Goal: Task Accomplishment & Management: Manage account settings

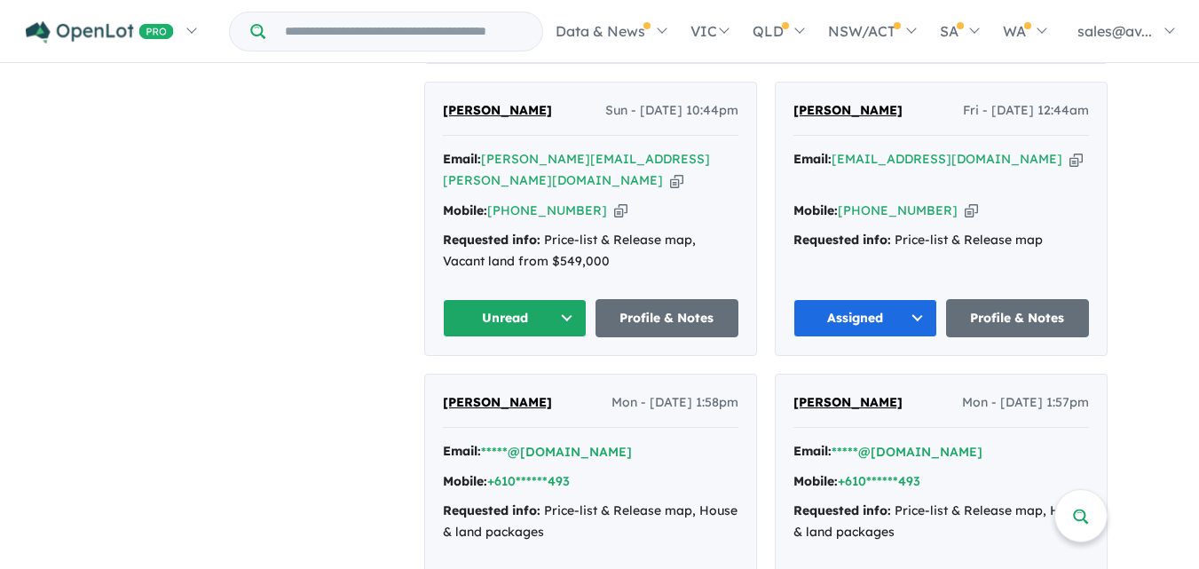
scroll to position [718, 0]
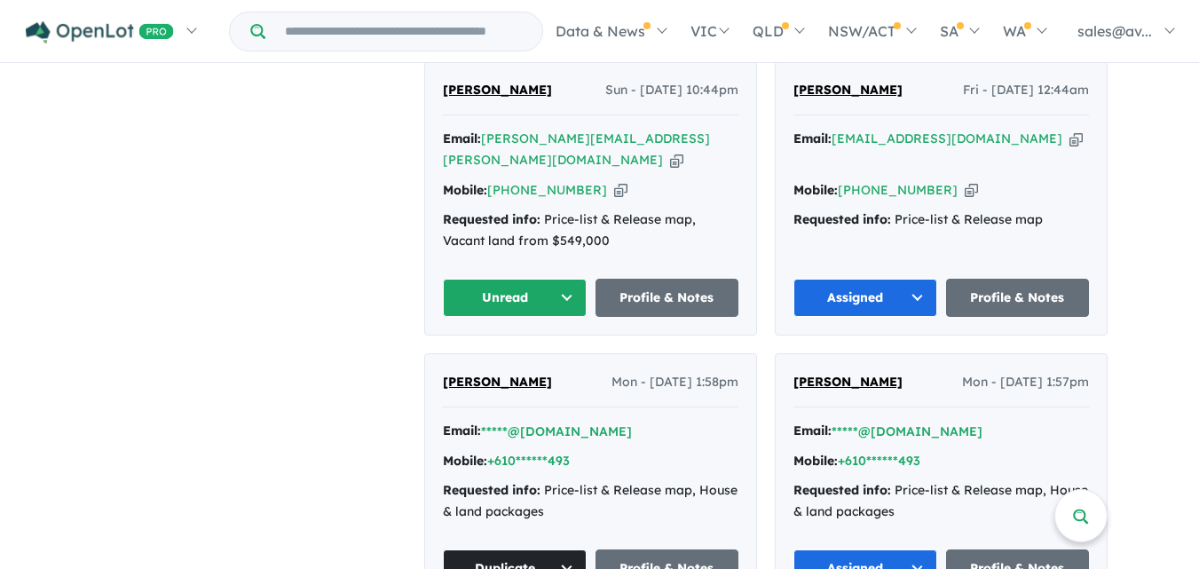
click at [558, 279] on button "Unread" at bounding box center [515, 298] width 144 height 38
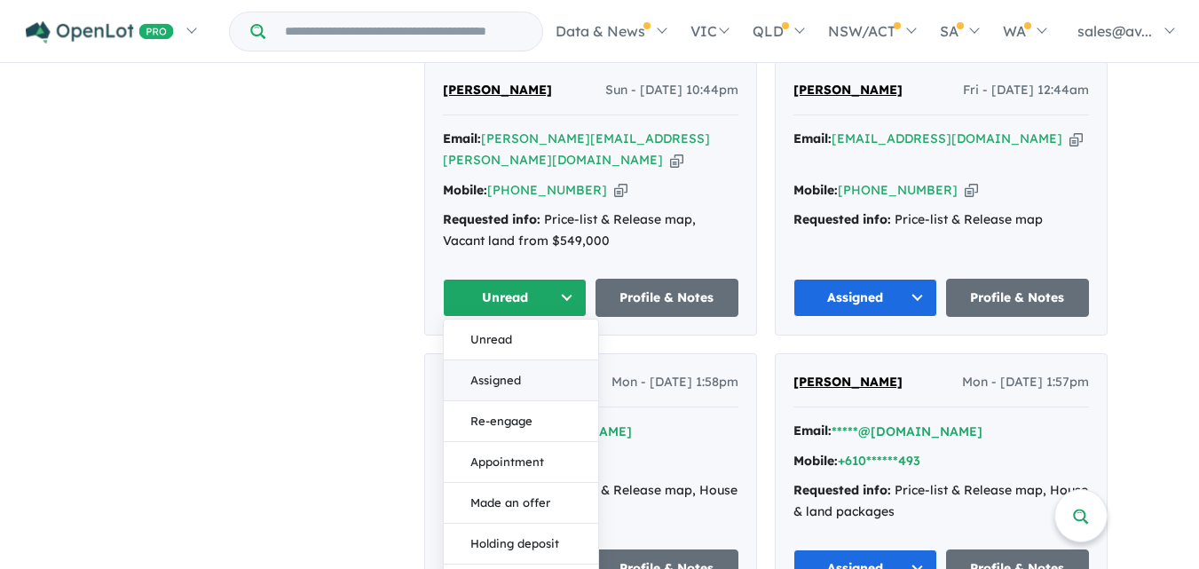
click at [500, 360] on button "Assigned" at bounding box center [521, 380] width 154 height 41
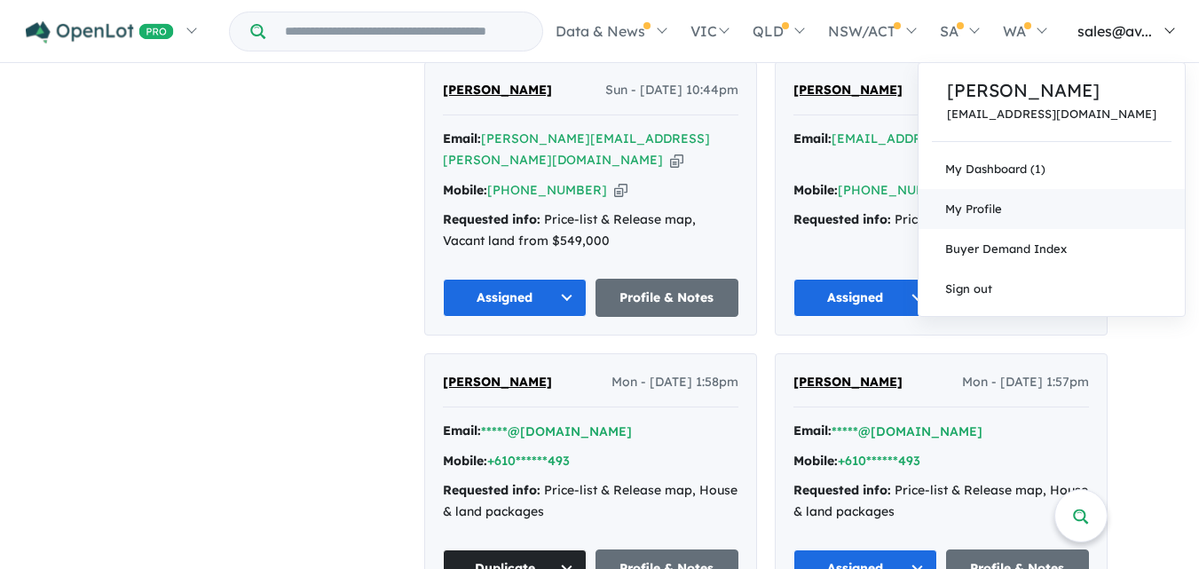
click at [1002, 213] on span "My Profile" at bounding box center [973, 209] width 57 height 14
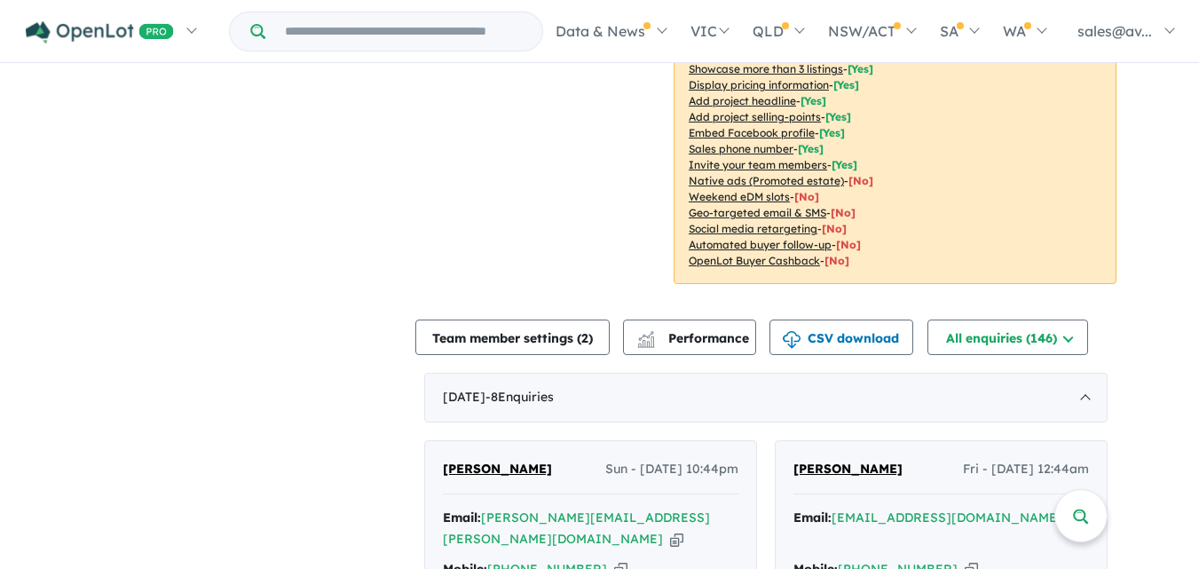
scroll to position [3, 0]
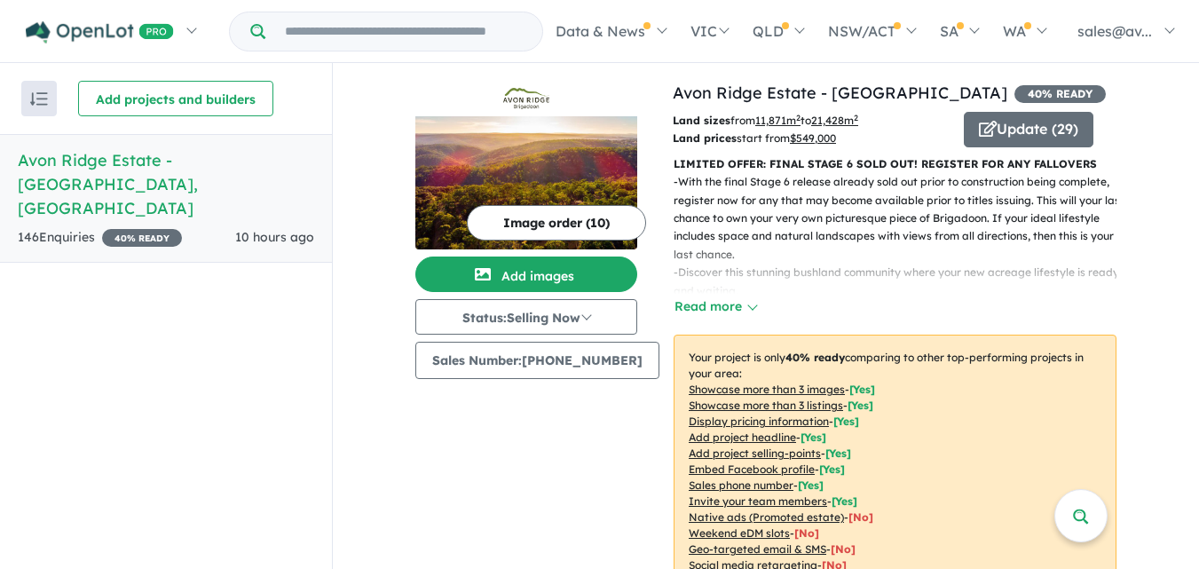
drag, startPoint x: 1205, startPoint y: 71, endPoint x: 1212, endPoint y: 149, distance: 78.4
click at [1199, 146] on html "Skip to main content Homepage My Dashboard (1) Buyer Demand Index Suburb/Counci…" at bounding box center [599, 281] width 1199 height 569
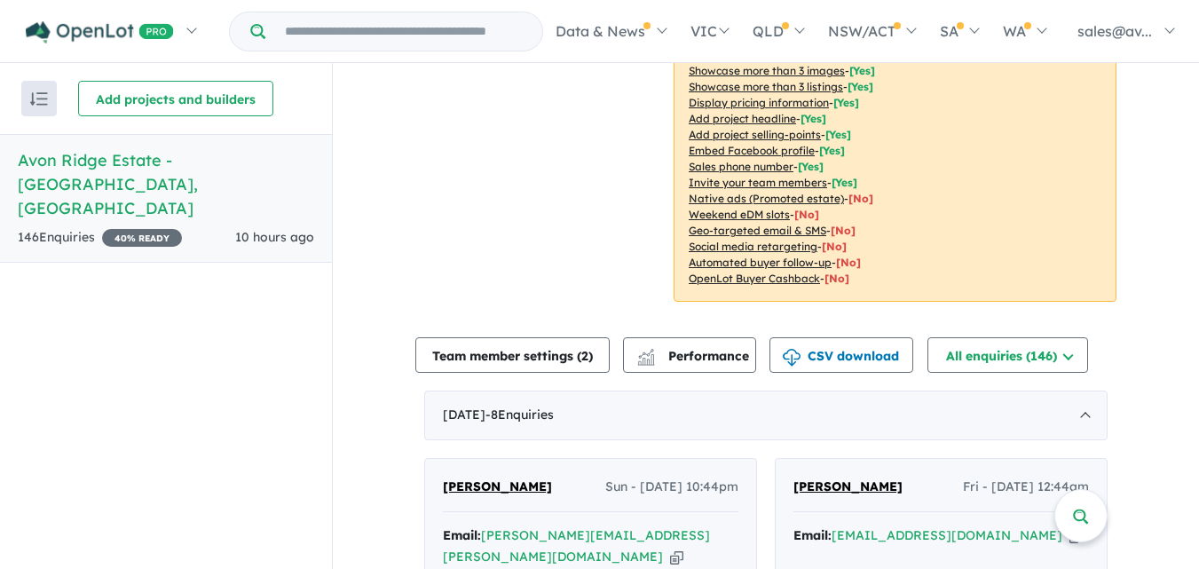
scroll to position [192, 0]
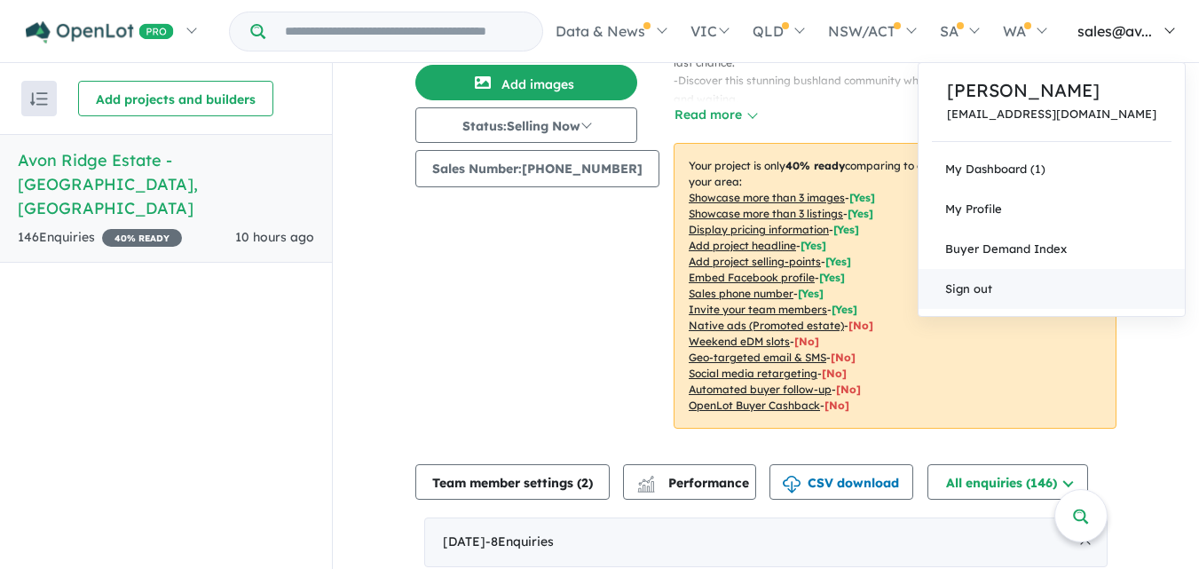
click at [1046, 302] on link "Sign out" at bounding box center [1052, 289] width 266 height 40
